Goal: Transaction & Acquisition: Subscribe to service/newsletter

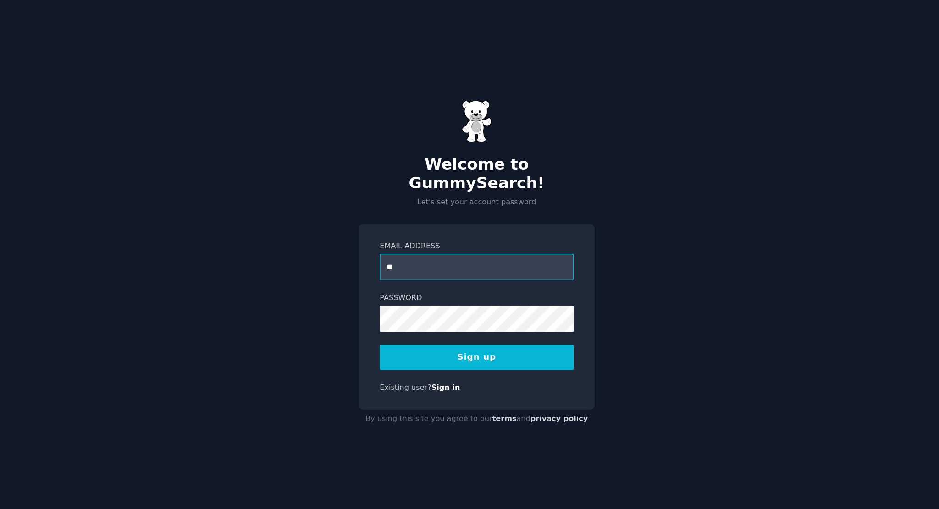
type input "**********"
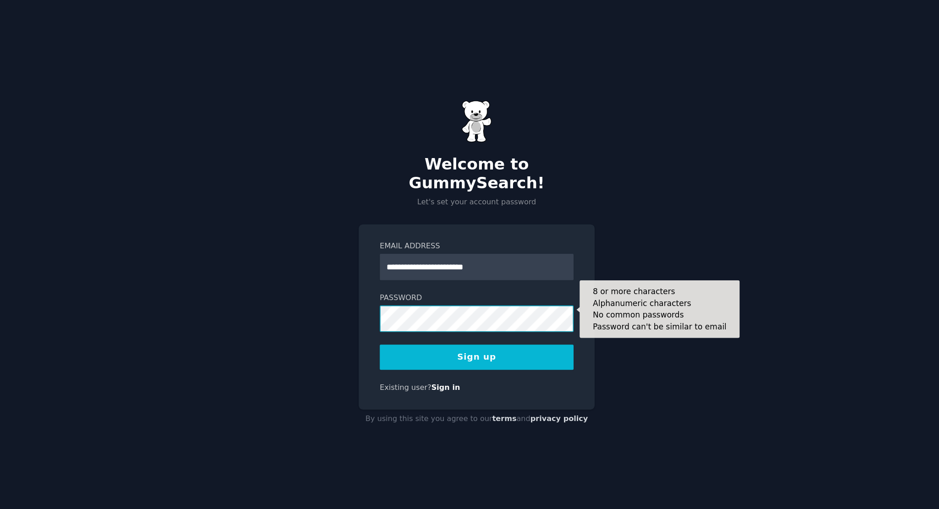
click at [396, 316] on button "Sign up" at bounding box center [470, 325] width 148 height 19
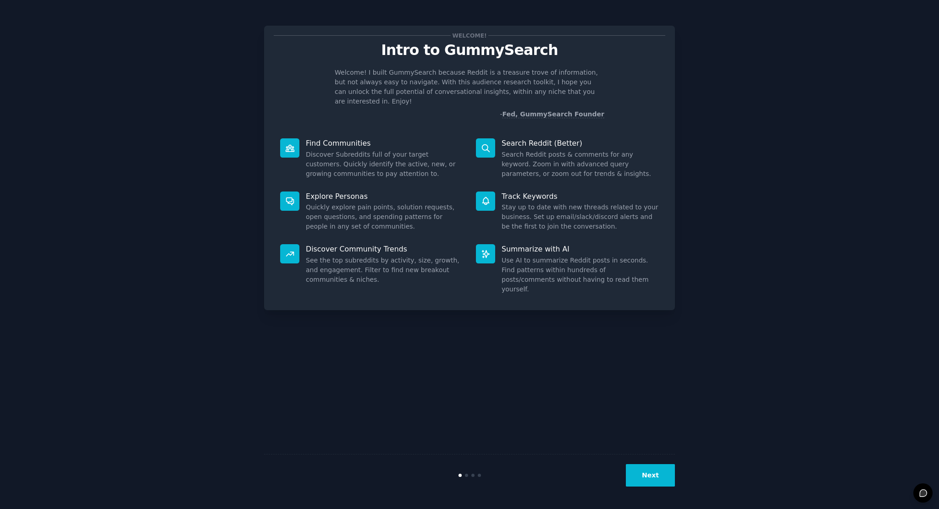
click at [629, 478] on button "Next" at bounding box center [650, 475] width 49 height 22
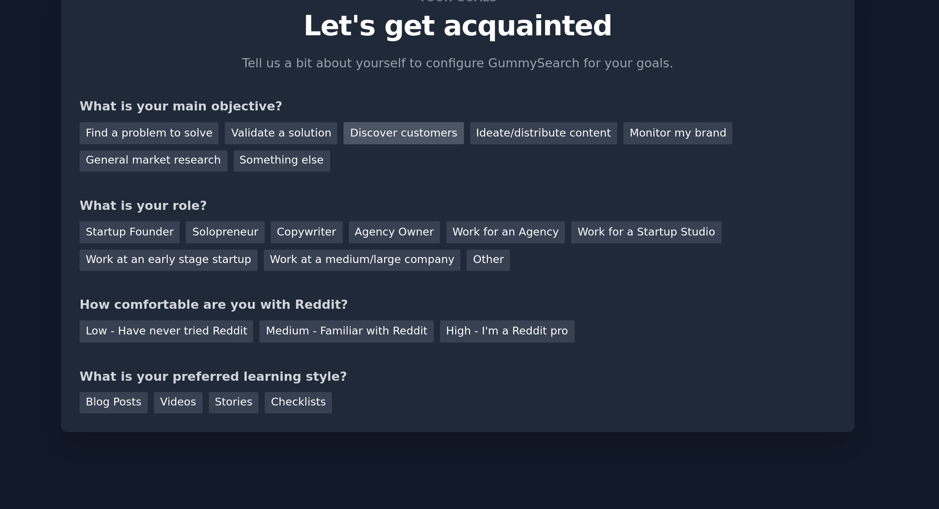
click at [436, 103] on div "Discover customers" at bounding box center [441, 105] width 62 height 11
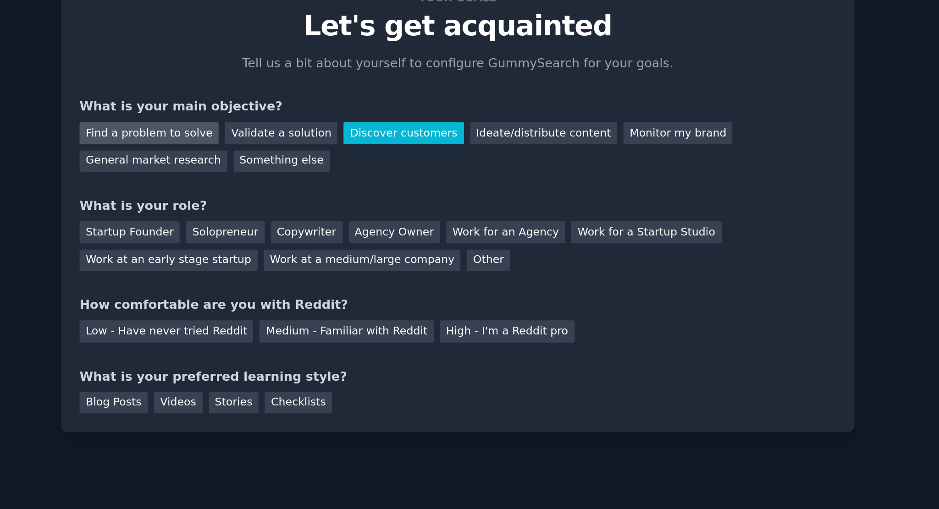
click at [327, 104] on div "Find a problem to solve" at bounding box center [310, 105] width 72 height 11
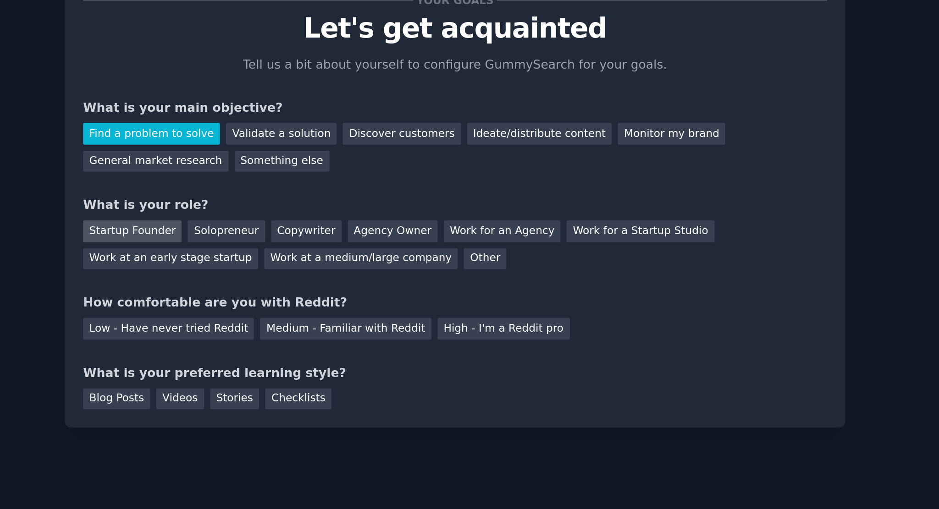
click at [312, 154] on div "Startup Founder" at bounding box center [300, 156] width 52 height 11
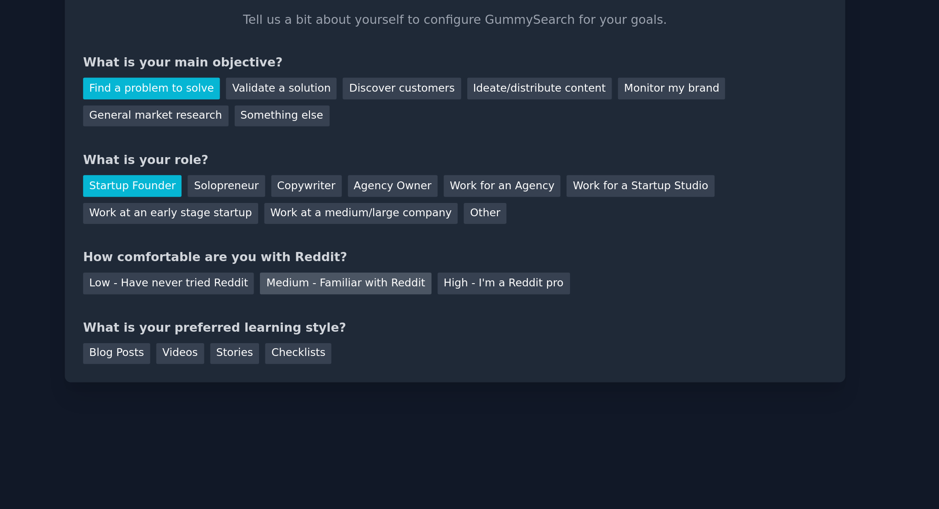
click at [416, 205] on div "Medium - Familiar with Reddit" at bounding box center [412, 208] width 90 height 11
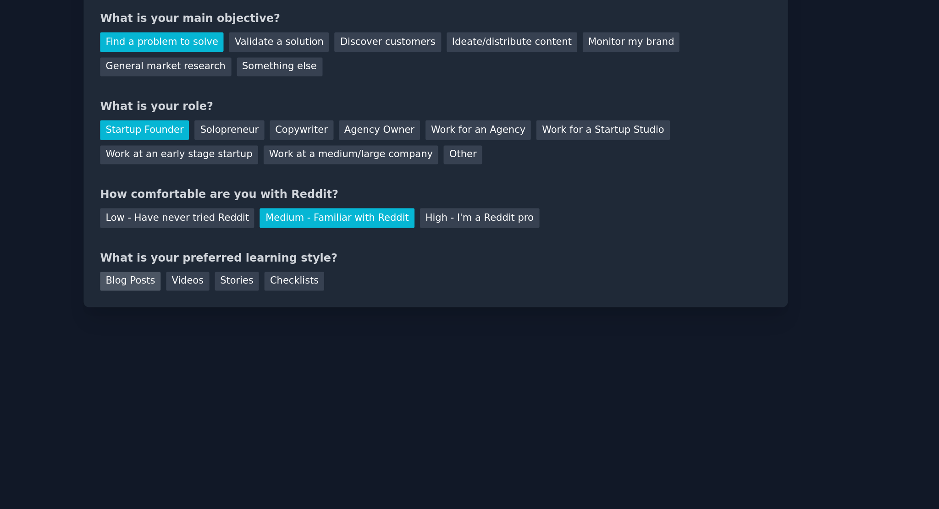
click at [289, 246] on div "Blog Posts" at bounding box center [291, 245] width 35 height 11
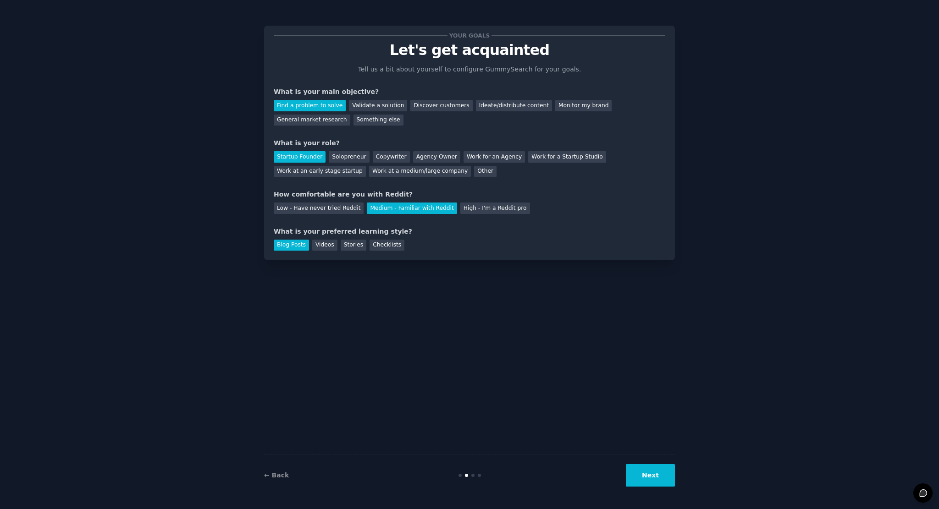
click at [661, 478] on button "Next" at bounding box center [650, 475] width 49 height 22
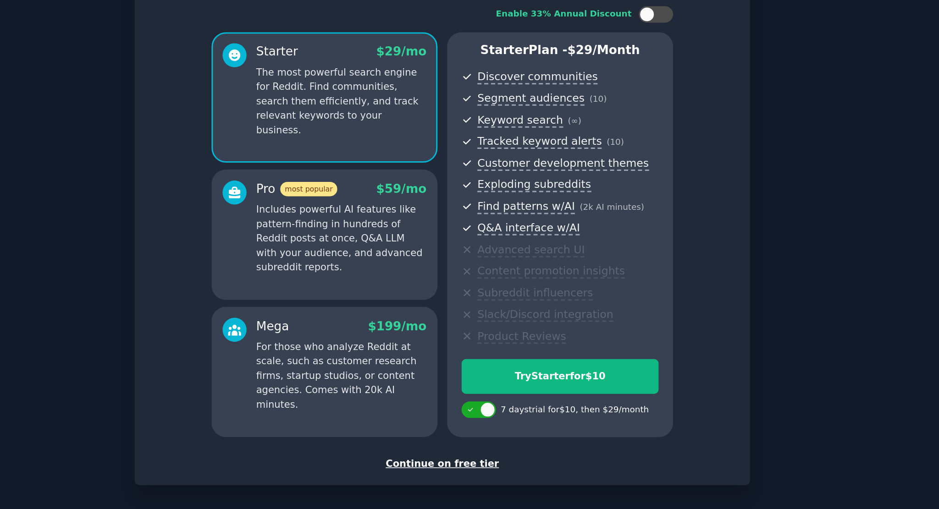
click at [432, 242] on p "Includes powerful AI features like pattern-finding in hundreds of Reddit posts …" at bounding box center [402, 220] width 114 height 48
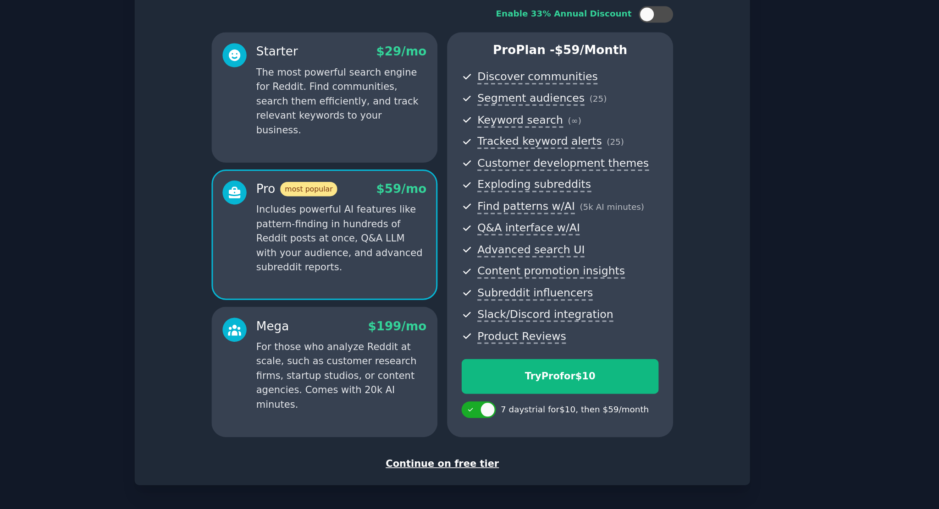
click at [421, 149] on div "Starter $ 29 /mo The most powerful search engine for Reddit. Find communities, …" at bounding box center [390, 125] width 151 height 87
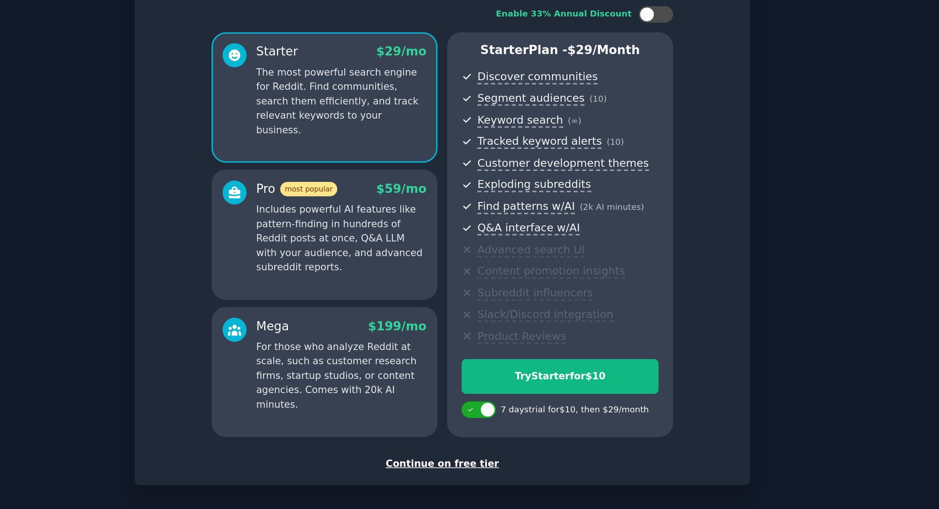
click at [384, 198] on p "Includes powerful AI features like pattern-finding in hundreds of Reddit posts …" at bounding box center [402, 220] width 114 height 48
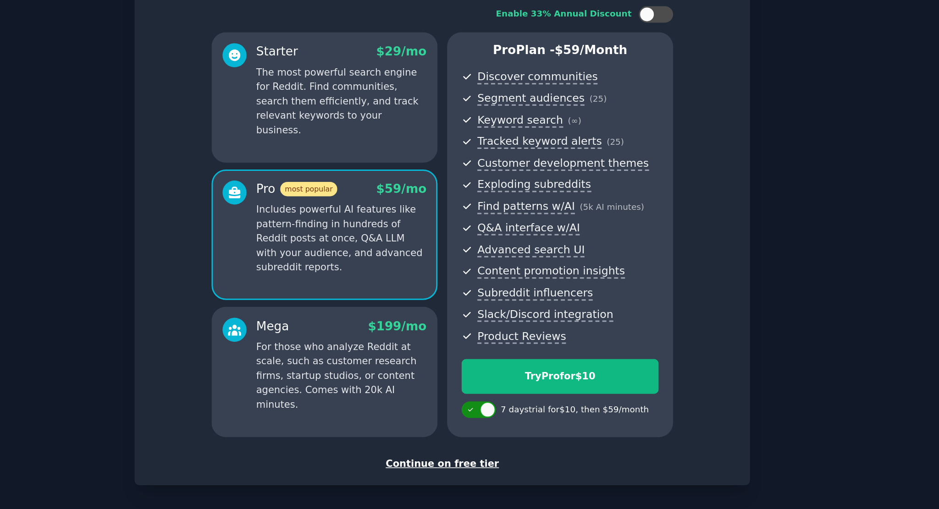
click at [495, 337] on div at bounding box center [493, 334] width 23 height 11
checkbox input "true"
click at [444, 148] on div "Starter $ 29 /mo The most powerful search engine for Reddit. Find communities, …" at bounding box center [390, 125] width 151 height 87
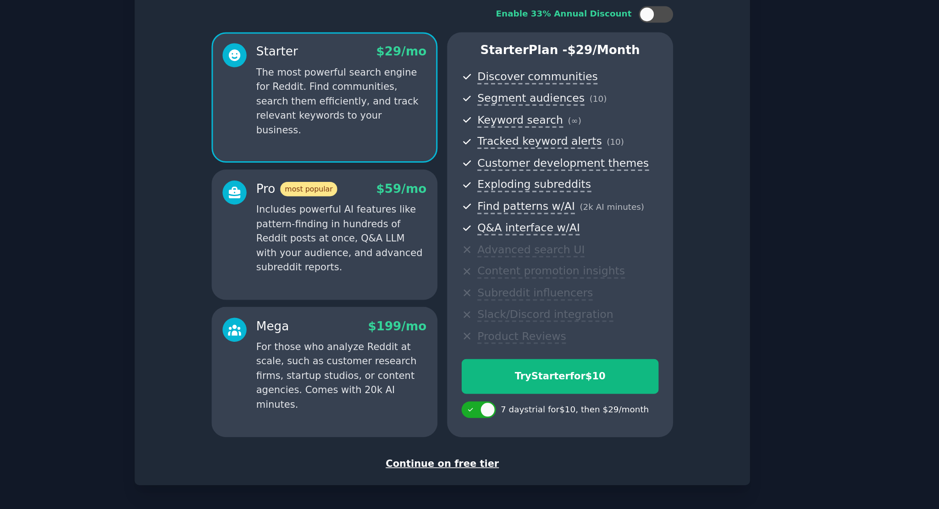
click at [446, 219] on p "Includes powerful AI features like pattern-finding in hundreds of Reddit posts …" at bounding box center [402, 220] width 114 height 48
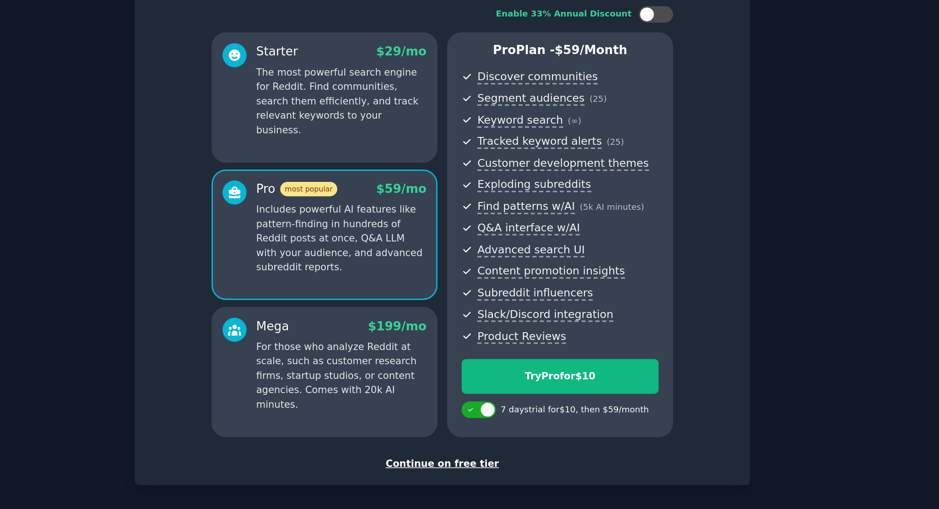
click at [404, 293] on p "For those who analyze Reddit at scale, such as customer research firms, startup…" at bounding box center [402, 311] width 114 height 48
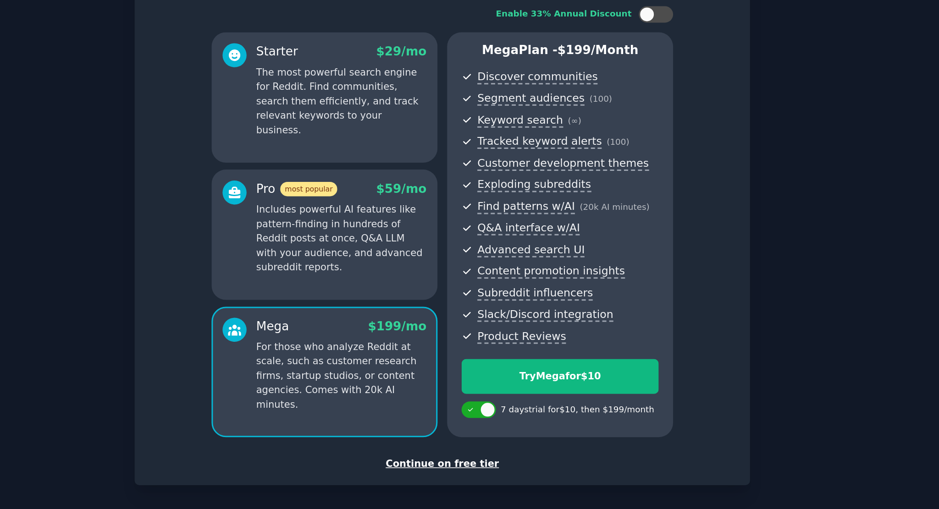
click at [410, 236] on p "Includes powerful AI features like pattern-finding in hundreds of Reddit posts …" at bounding box center [402, 220] width 114 height 48
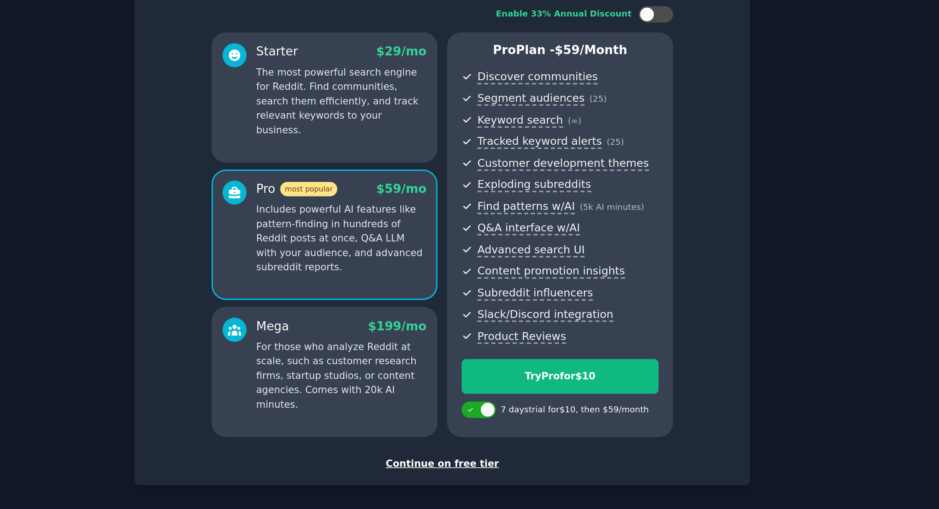
click at [416, 280] on div "Mega $ 199 /mo" at bounding box center [402, 278] width 114 height 11
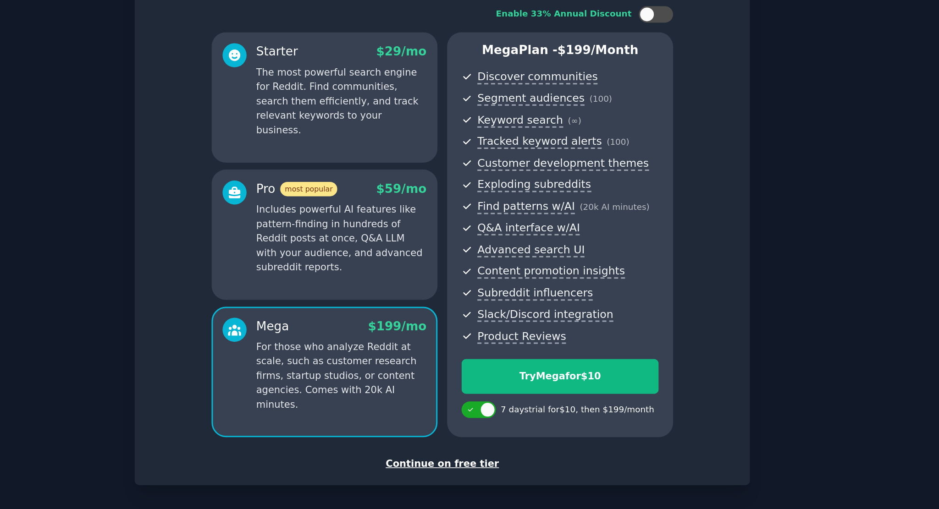
click at [416, 214] on p "Includes powerful AI features like pattern-finding in hundreds of Reddit posts …" at bounding box center [402, 220] width 114 height 48
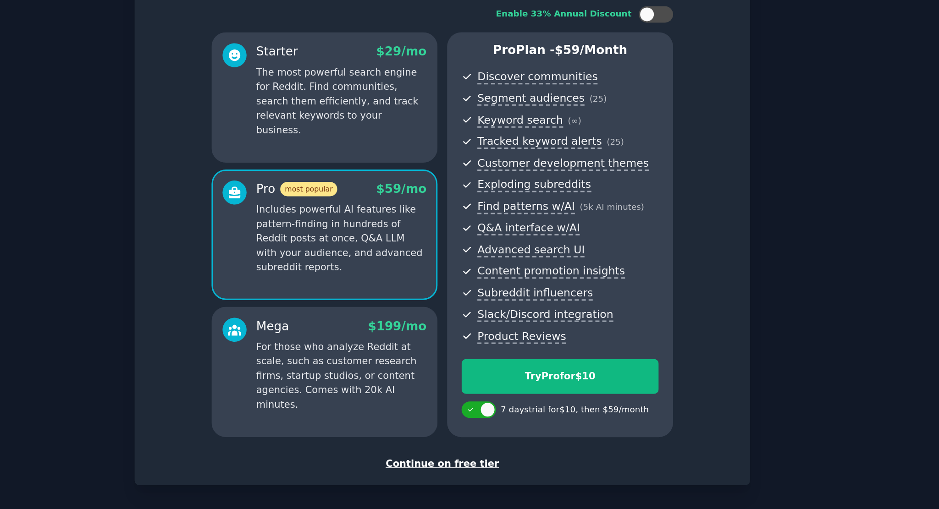
click at [424, 149] on div "Starter $ 29 /mo The most powerful search engine for Reddit. Find communities, …" at bounding box center [390, 125] width 151 height 87
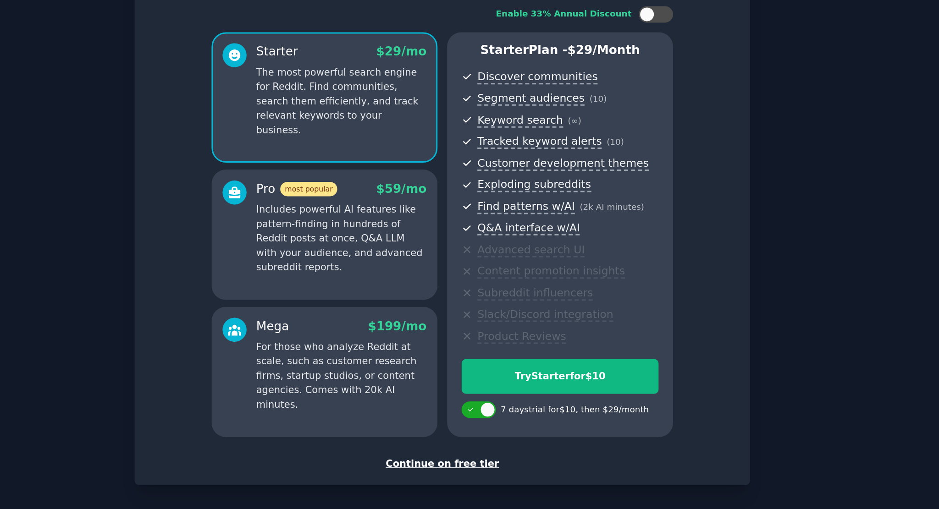
click at [427, 203] on p "Includes powerful AI features like pattern-finding in hundreds of Reddit posts …" at bounding box center [402, 220] width 114 height 48
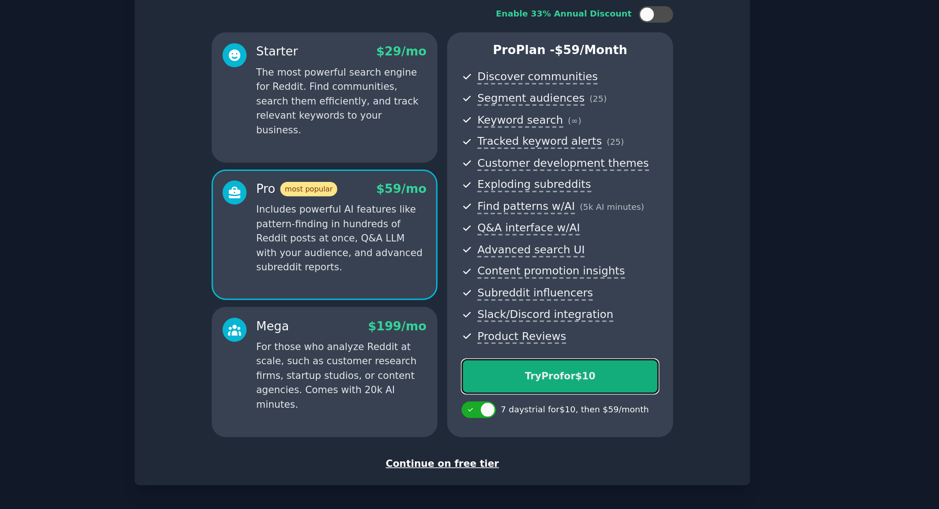
click at [522, 307] on div "Try Pro for $10" at bounding box center [548, 312] width 131 height 10
